Goal: Obtain resource: Obtain resource

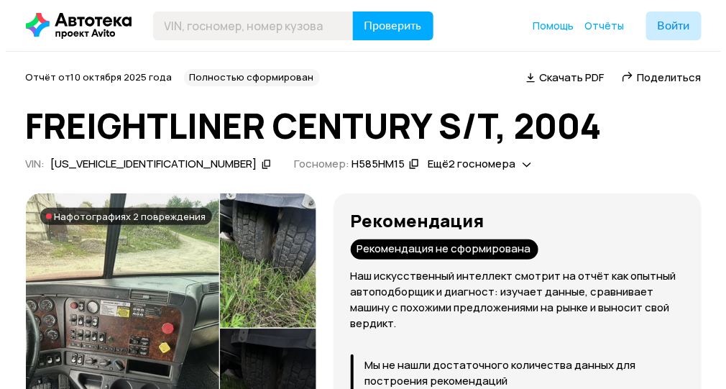
scroll to position [71, 0]
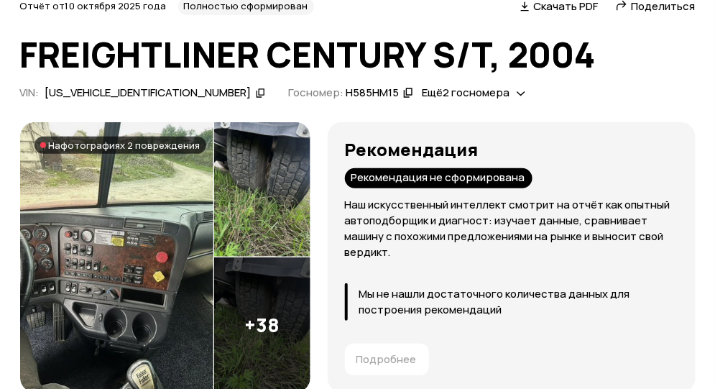
click at [266, 287] on img at bounding box center [262, 324] width 96 height 135
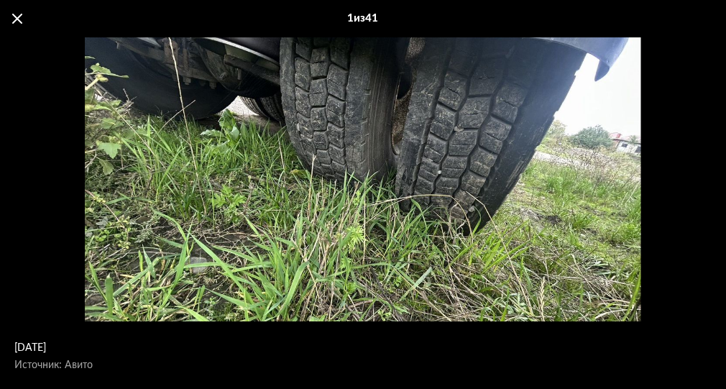
click at [266, 287] on div "7 октября 2025 года Источник: Авито 7 октября 2025 года Источник: Авито 7 октяб…" at bounding box center [363, 160] width 726 height 321
click at [266, 287] on div "[DATE] Источник: Авито" at bounding box center [363, 179] width 557 height 417
click at [392, 254] on div "[DATE] Источник: Авито" at bounding box center [363, 179] width 557 height 417
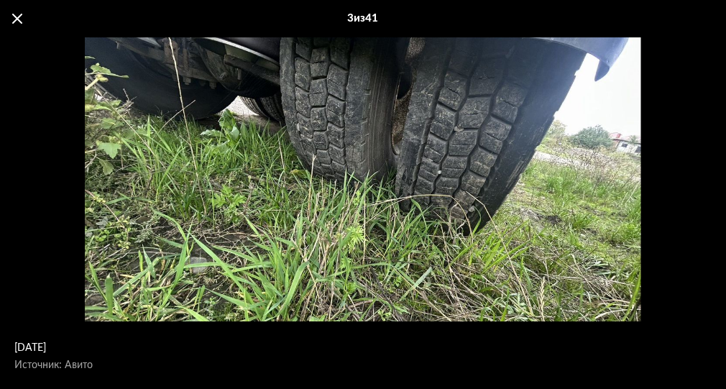
click at [392, 254] on div "[DATE] Источник: Авито" at bounding box center [363, 179] width 557 height 417
drag, startPoint x: 484, startPoint y: 221, endPoint x: 273, endPoint y: 194, distance: 212.4
click at [277, 196] on div "[DATE] Источник: Авито" at bounding box center [363, 179] width 557 height 417
drag, startPoint x: 305, startPoint y: 189, endPoint x: 582, endPoint y: 203, distance: 277.9
click at [554, 203] on div "[DATE] Источник: Авито" at bounding box center [363, 179] width 557 height 417
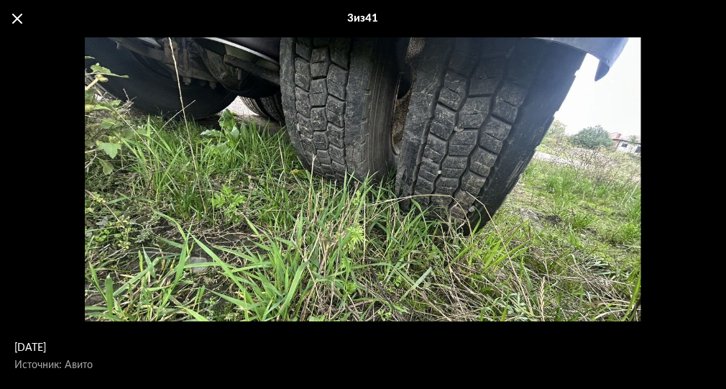
click at [577, 205] on div "[DATE] Источник: Авито" at bounding box center [363, 179] width 557 height 417
click at [349, 19] on div "3 из 41" at bounding box center [363, 19] width 31 height 0
click at [358, 19] on div "3 из 41" at bounding box center [363, 19] width 31 height 0
click at [385, 20] on div "3 из 41" at bounding box center [363, 18] width 726 height 37
click at [379, 19] on div "3 из 41" at bounding box center [363, 19] width 31 height 0
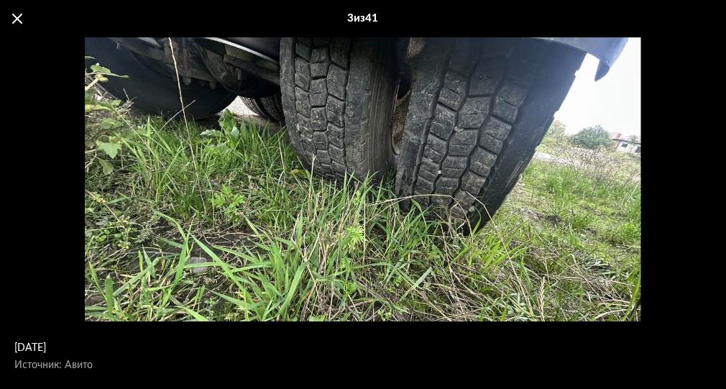
click at [379, 19] on div "3 из 41" at bounding box center [363, 19] width 31 height 0
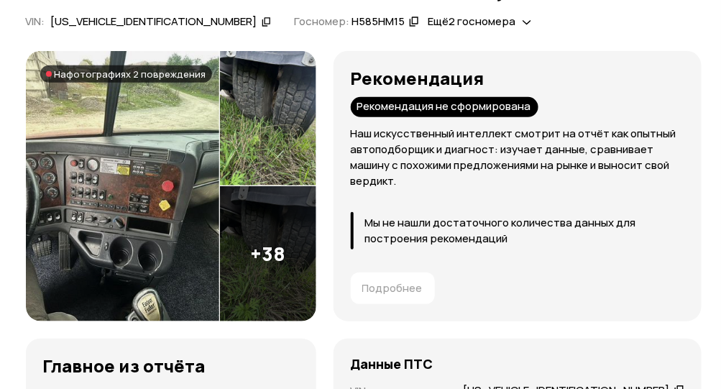
scroll to position [143, 0]
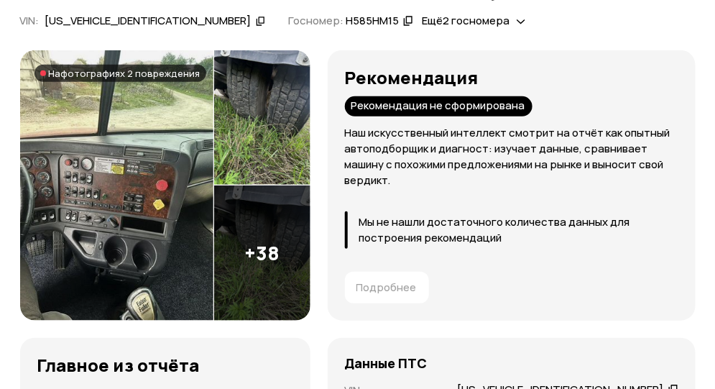
click at [288, 226] on img at bounding box center [262, 252] width 96 height 135
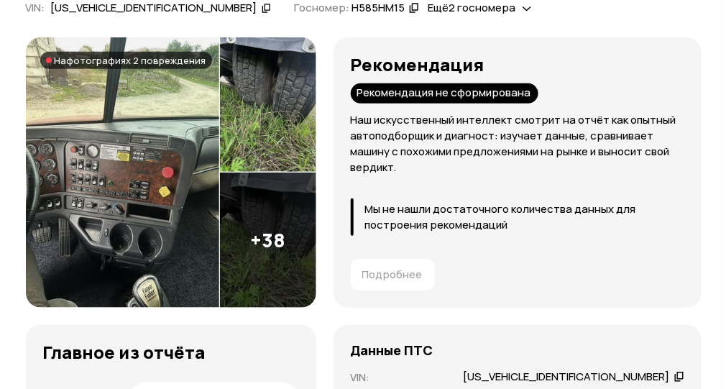
scroll to position [143, 0]
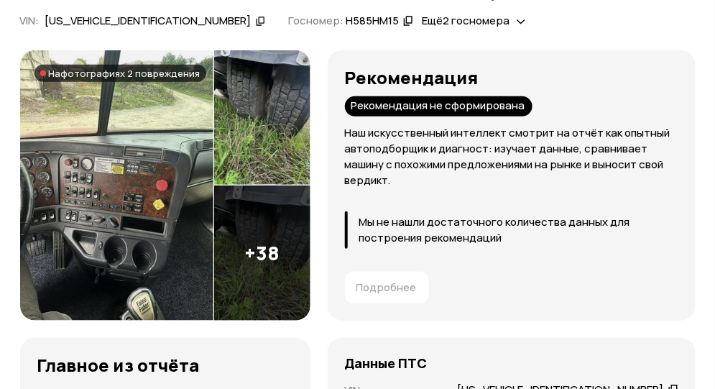
click at [124, 181] on img at bounding box center [116, 185] width 193 height 270
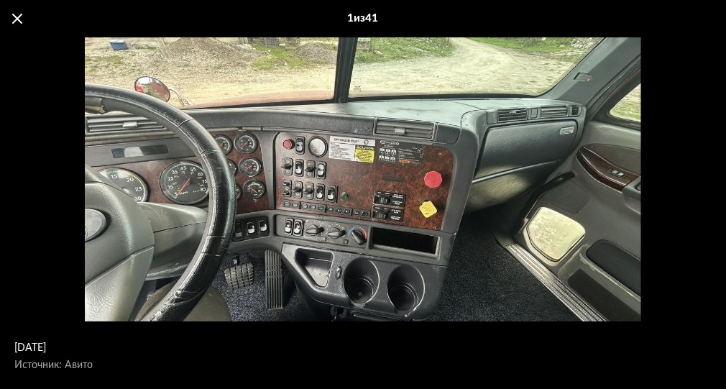
click at [346, 231] on div "[DATE] Источник: Авито" at bounding box center [363, 179] width 557 height 417
click at [252, 208] on div "[DATE] Источник: Авито" at bounding box center [363, 179] width 557 height 417
click at [60, 121] on div "[DATE] Источник: Авито" at bounding box center [363, 179] width 726 height 284
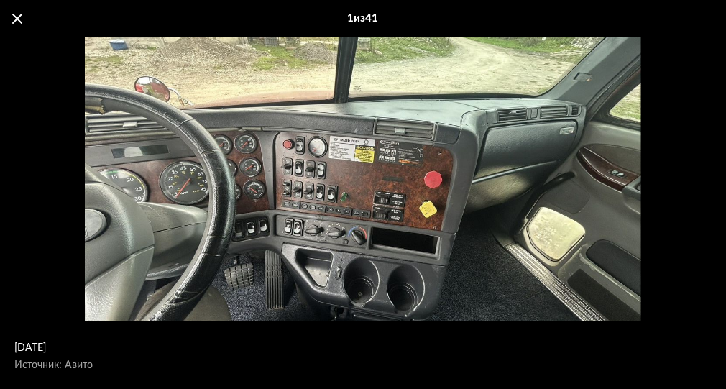
click at [375, 19] on div "1 из 41" at bounding box center [363, 19] width 31 height 0
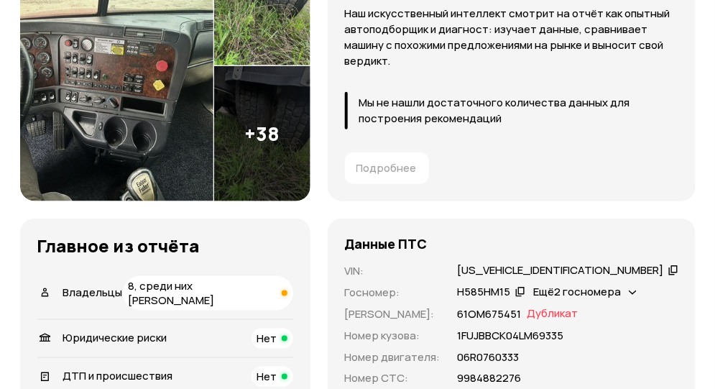
scroll to position [287, 0]
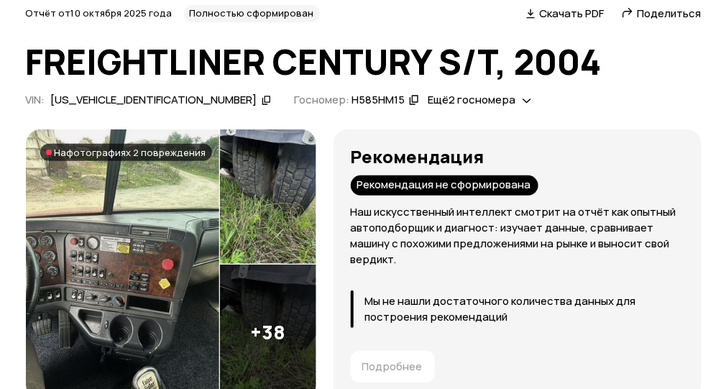
scroll to position [143, 0]
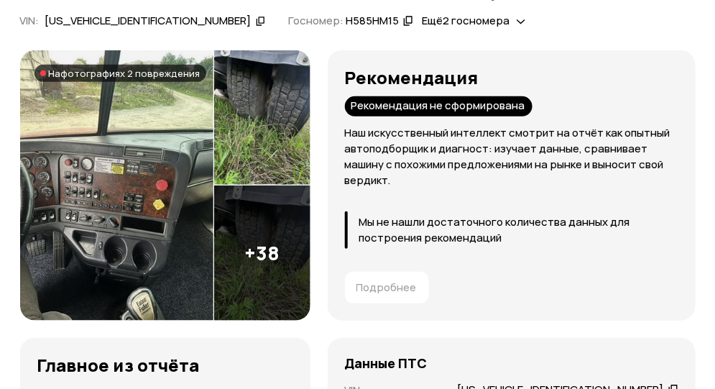
click at [142, 191] on img at bounding box center [116, 185] width 193 height 270
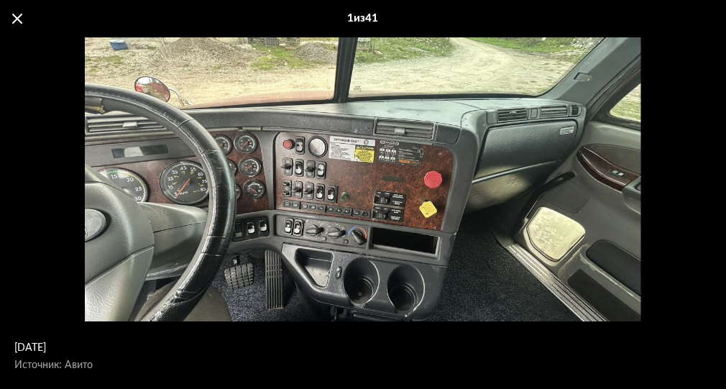
click at [359, 241] on div "[DATE] Источник: Авито" at bounding box center [363, 179] width 557 height 417
click at [294, 229] on div "[DATE] Источник: Авито" at bounding box center [363, 179] width 557 height 417
click at [232, 206] on div "[DATE] Источник: Авито" at bounding box center [363, 179] width 557 height 417
